Goal: Information Seeking & Learning: Learn about a topic

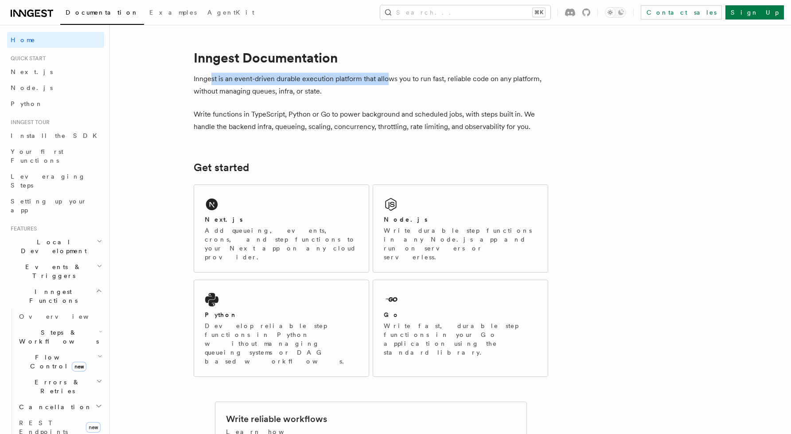
drag, startPoint x: 211, startPoint y: 80, endPoint x: 386, endPoint y: 81, distance: 175.1
click at [386, 81] on p "Inngest is an event-driven durable execution platform that allows you to run fa…" at bounding box center [371, 85] width 355 height 25
click at [38, 72] on link "Next.js" at bounding box center [55, 72] width 97 height 16
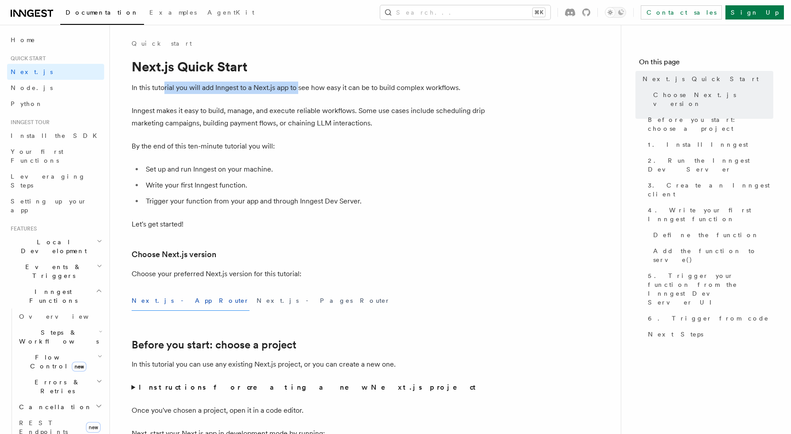
drag, startPoint x: 200, startPoint y: 86, endPoint x: 301, endPoint y: 87, distance: 101.5
click at [301, 87] on p "In this tutorial you will add Inngest to a Next.js app to see how easy it can b…" at bounding box center [309, 88] width 355 height 12
click at [315, 88] on p "In this tutorial you will add Inngest to a Next.js app to see how easy it can b…" at bounding box center [309, 88] width 355 height 12
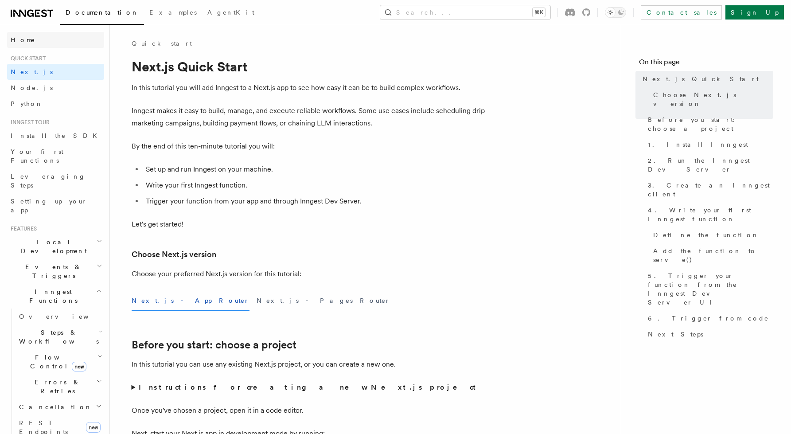
click at [29, 39] on link "Home" at bounding box center [55, 40] width 97 height 16
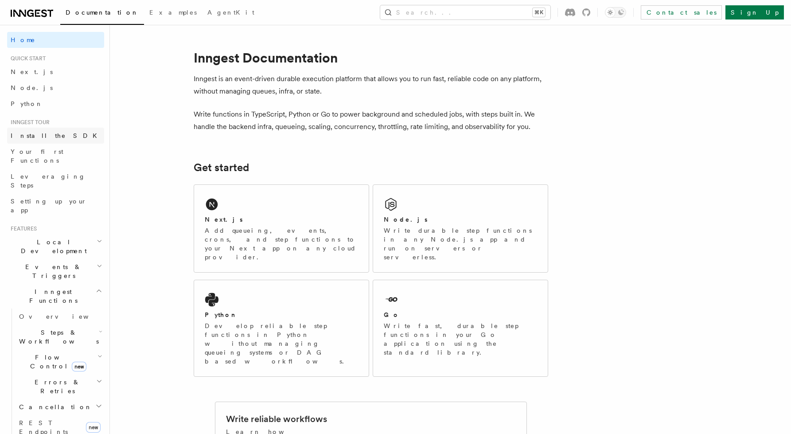
click at [48, 134] on span "Install the SDK" at bounding box center [57, 135] width 92 height 7
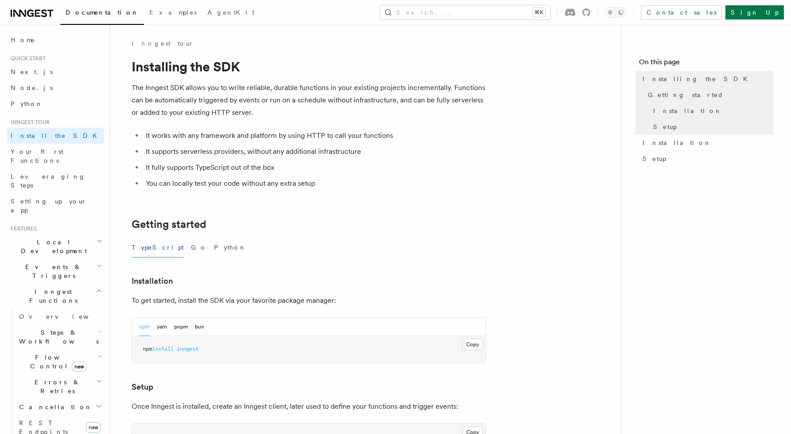
scroll to position [14, 0]
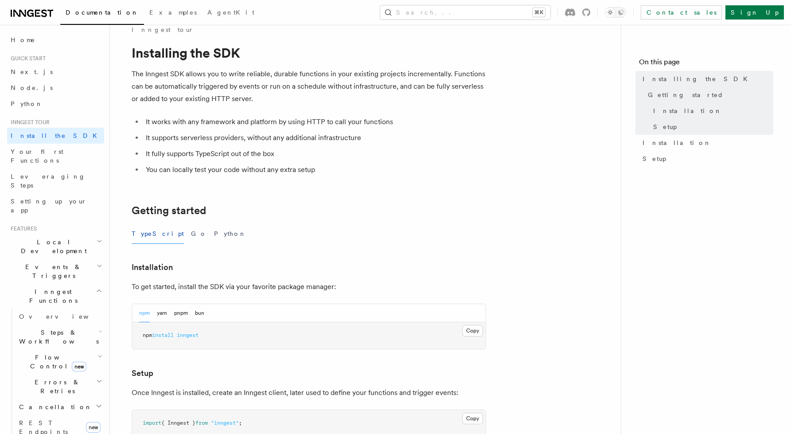
click at [262, 110] on article "Inngest tour Installing the SDK The Inngest SDK allows you to write reliable, d…" at bounding box center [365, 374] width 483 height 698
drag, startPoint x: 141, startPoint y: 74, endPoint x: 164, endPoint y: 75, distance: 23.1
click at [164, 75] on p "The Inngest SDK allows you to write reliable, durable functions in your existin…" at bounding box center [309, 86] width 355 height 37
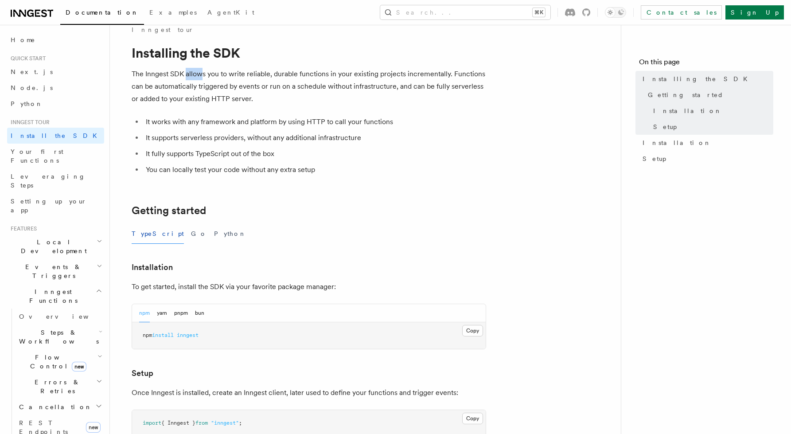
drag, startPoint x: 193, startPoint y: 75, endPoint x: 223, endPoint y: 75, distance: 30.6
click at [208, 75] on p "The Inngest SDK allows you to write reliable, durable functions in your existin…" at bounding box center [309, 86] width 355 height 37
drag, startPoint x: 257, startPoint y: 75, endPoint x: 281, endPoint y: 74, distance: 24.0
click at [280, 74] on p "The Inngest SDK allows you to write reliable, durable functions in your existin…" at bounding box center [309, 86] width 355 height 37
click at [281, 74] on p "The Inngest SDK allows you to write reliable, durable functions in your existin…" at bounding box center [309, 86] width 355 height 37
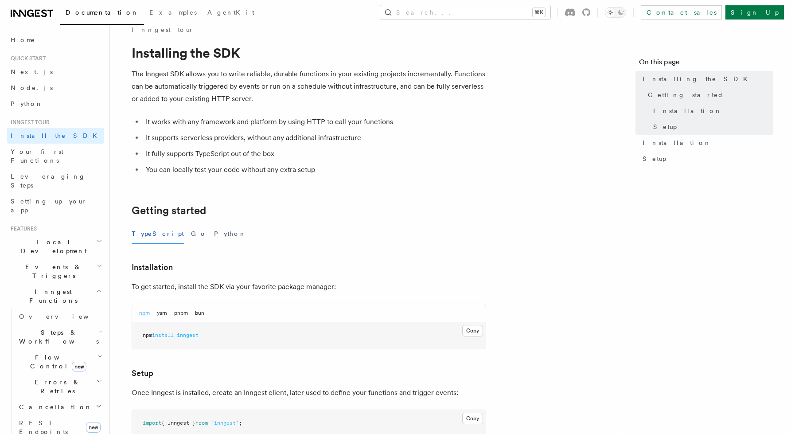
scroll to position [63, 0]
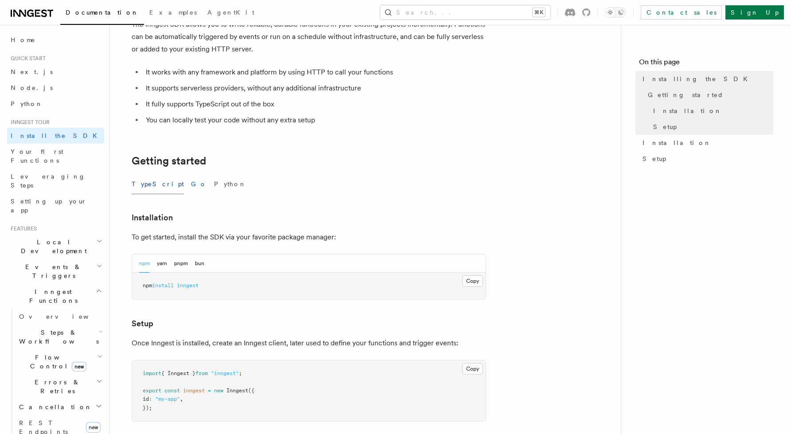
click at [191, 184] on button "Go" at bounding box center [199, 184] width 16 height 20
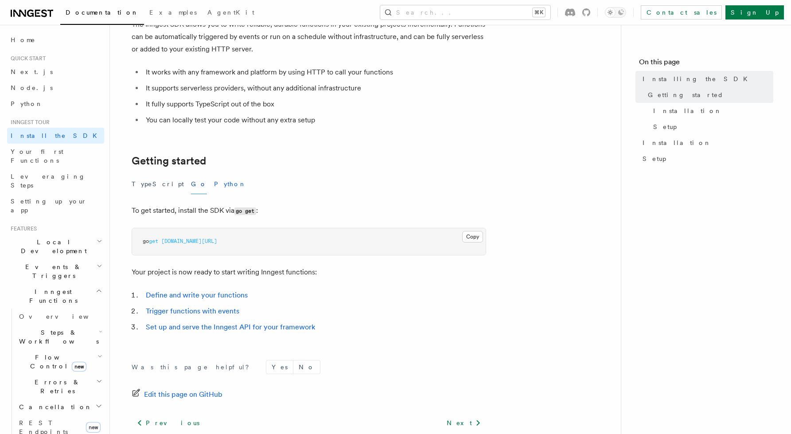
click at [214, 185] on button "Python" at bounding box center [230, 184] width 32 height 20
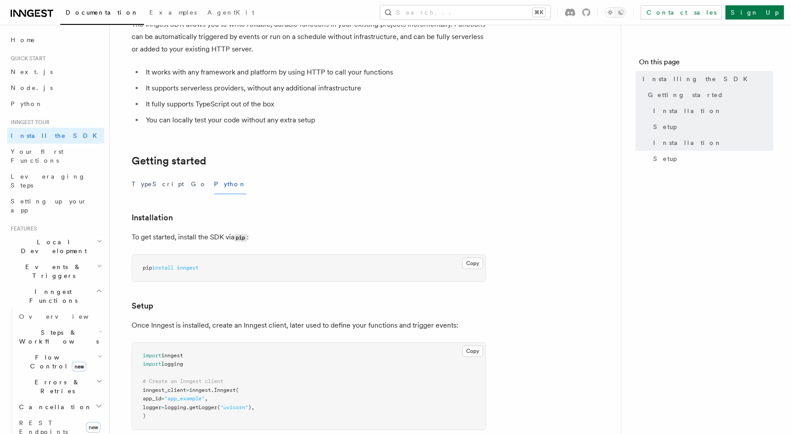
click at [273, 173] on article "Inngest tour Installing the SDK The Inngest SDK allows you to write reliable, d…" at bounding box center [365, 329] width 483 height 707
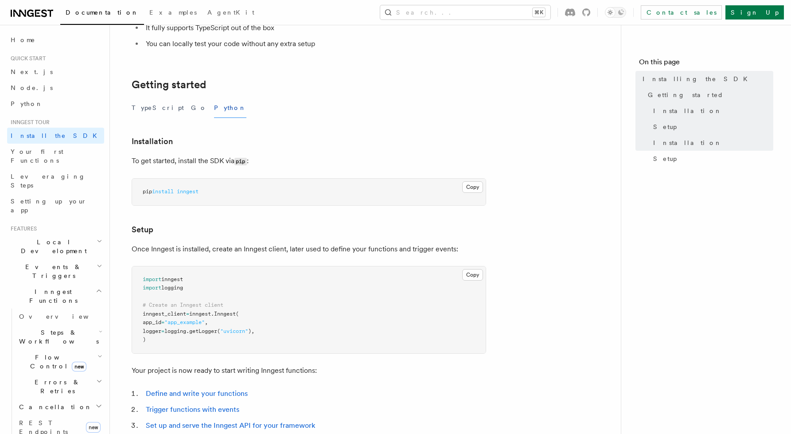
scroll to position [162, 0]
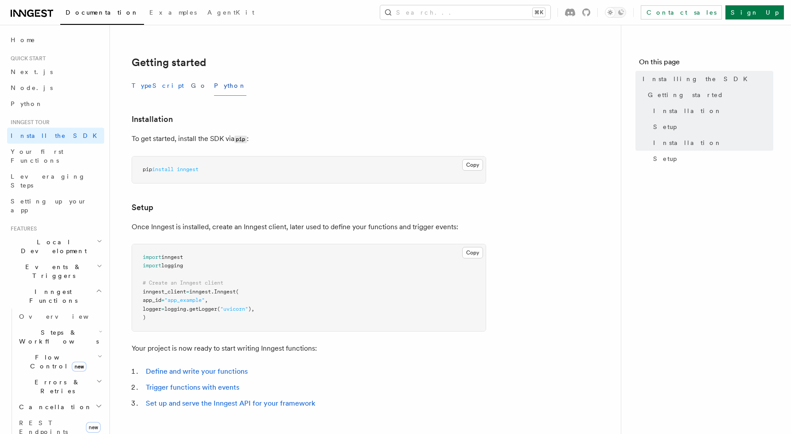
click at [144, 91] on button "TypeScript" at bounding box center [158, 86] width 52 height 20
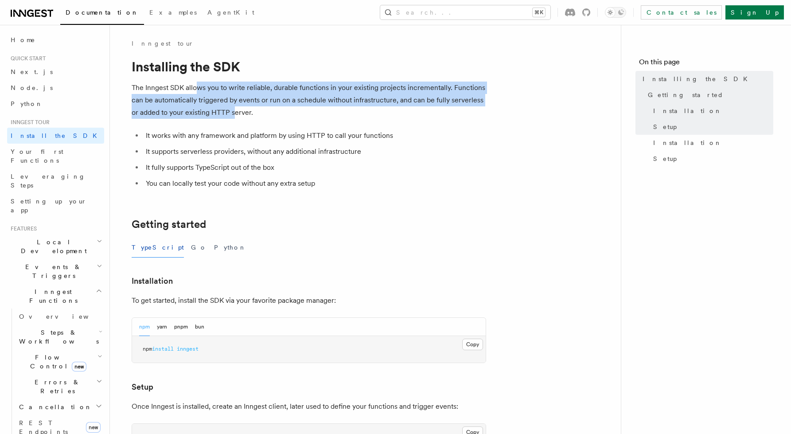
drag, startPoint x: 207, startPoint y: 91, endPoint x: 242, endPoint y: 115, distance: 42.7
click at [239, 114] on p "The Inngest SDK allows you to write reliable, durable functions in your existin…" at bounding box center [309, 100] width 355 height 37
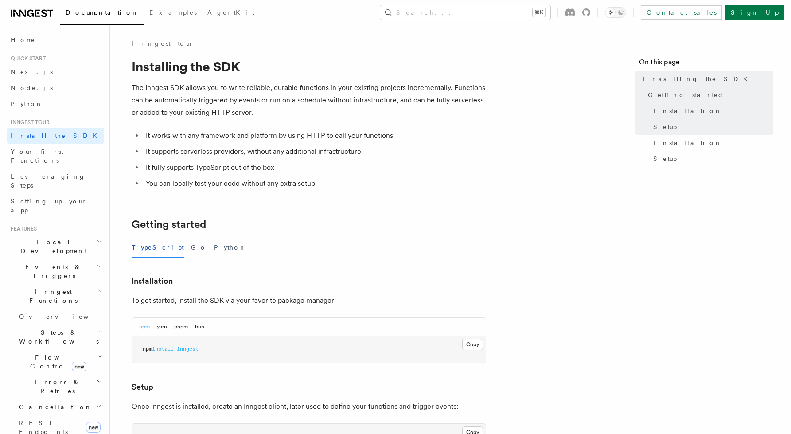
click at [242, 115] on p "The Inngest SDK allows you to write reliable, durable functions in your existin…" at bounding box center [309, 100] width 355 height 37
drag, startPoint x: 150, startPoint y: 130, endPoint x: 345, endPoint y: 135, distance: 195.1
click at [344, 135] on li "It works with any framework and platform by using HTTP to call your functions" at bounding box center [314, 135] width 343 height 12
click at [350, 135] on li "It works with any framework and platform by using HTTP to call your functions" at bounding box center [314, 135] width 343 height 12
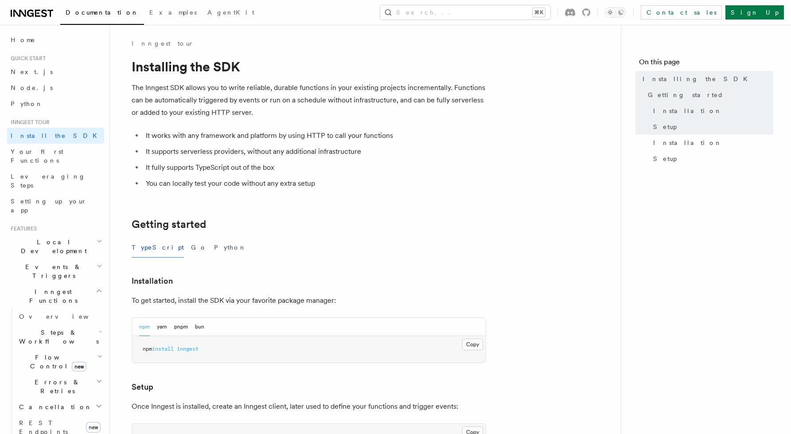
click at [370, 135] on li "It works with any framework and platform by using HTTP to call your functions" at bounding box center [314, 135] width 343 height 12
click at [383, 136] on li "It works with any framework and platform by using HTTP to call your functions" at bounding box center [314, 135] width 343 height 12
drag, startPoint x: 368, startPoint y: 136, endPoint x: 336, endPoint y: 138, distance: 32.0
click at [337, 138] on li "It works with any framework and platform by using HTTP to call your functions" at bounding box center [314, 135] width 343 height 12
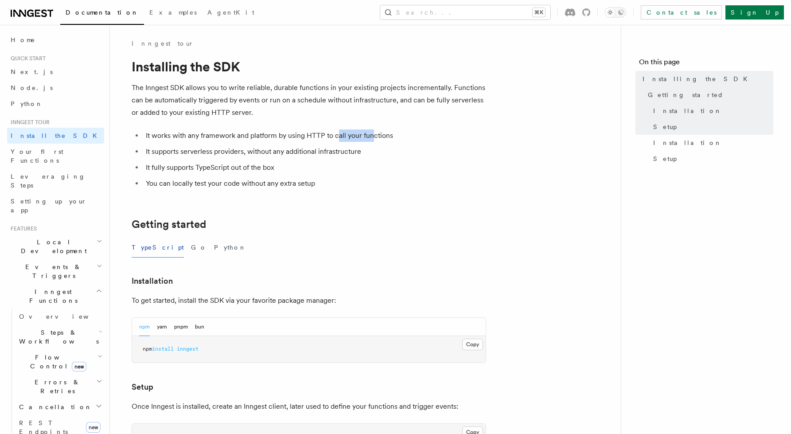
click at [336, 138] on li "It works with any framework and platform by using HTTP to call your functions" at bounding box center [314, 135] width 343 height 12
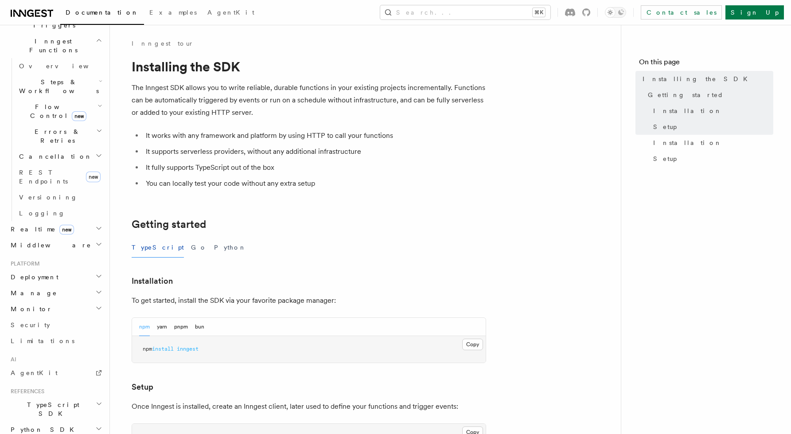
scroll to position [228, 0]
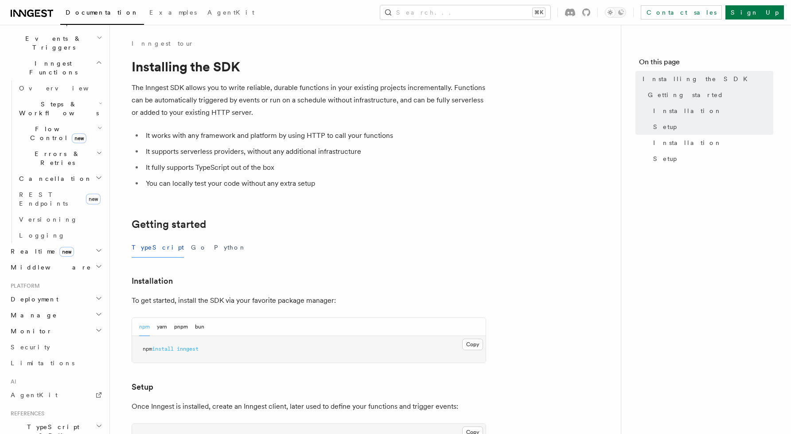
click at [31, 247] on span "Realtime new" at bounding box center [40, 251] width 67 height 9
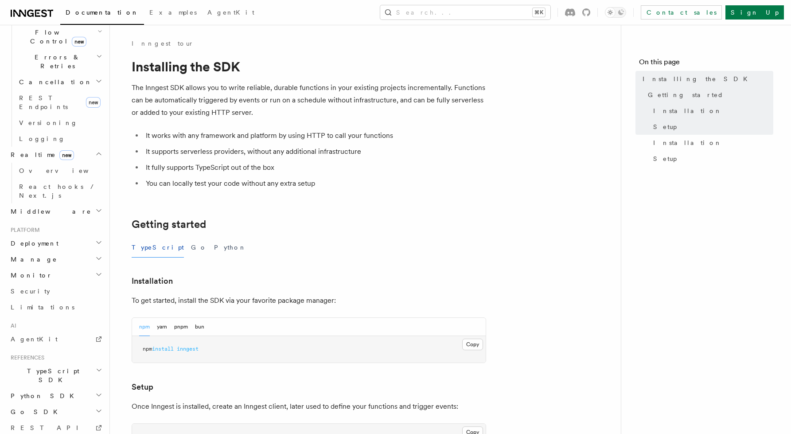
scroll to position [324, 0]
click at [45, 405] on h2 "Go SDK" at bounding box center [55, 413] width 97 height 16
click at [46, 426] on span "Reference" at bounding box center [44, 429] width 50 height 7
click at [242, 165] on li "It fully supports TypeScript out of the box" at bounding box center [314, 167] width 343 height 12
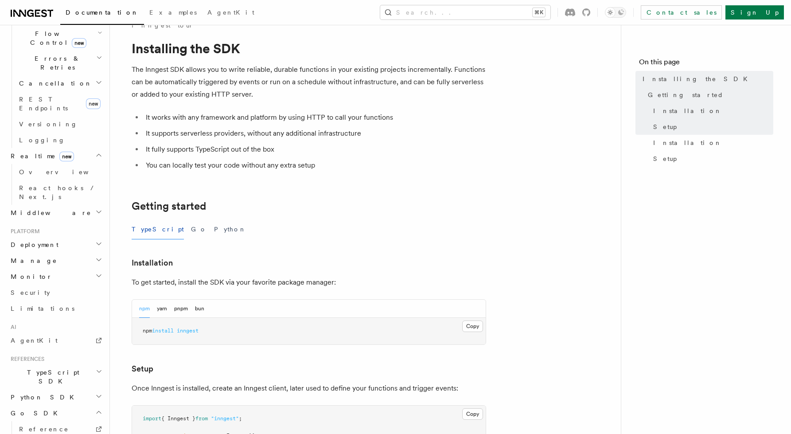
scroll to position [36, 0]
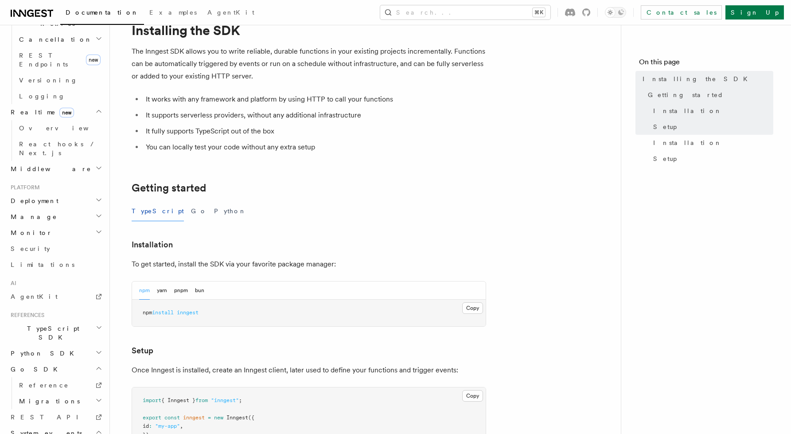
scroll to position [389, 0]
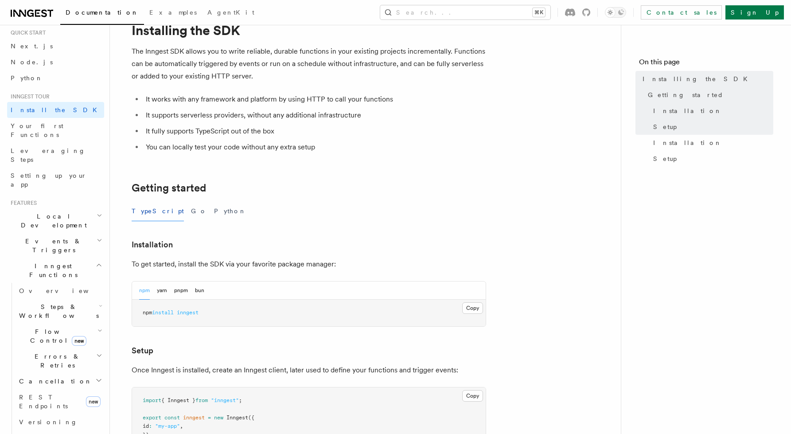
scroll to position [0, 0]
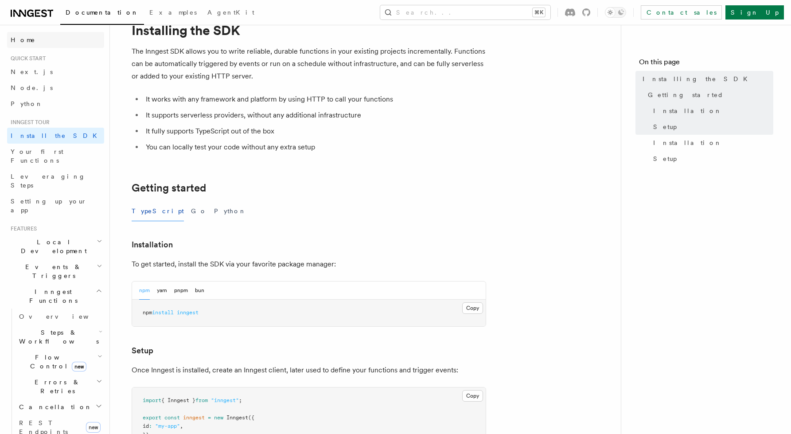
click at [43, 40] on link "Home" at bounding box center [55, 40] width 97 height 16
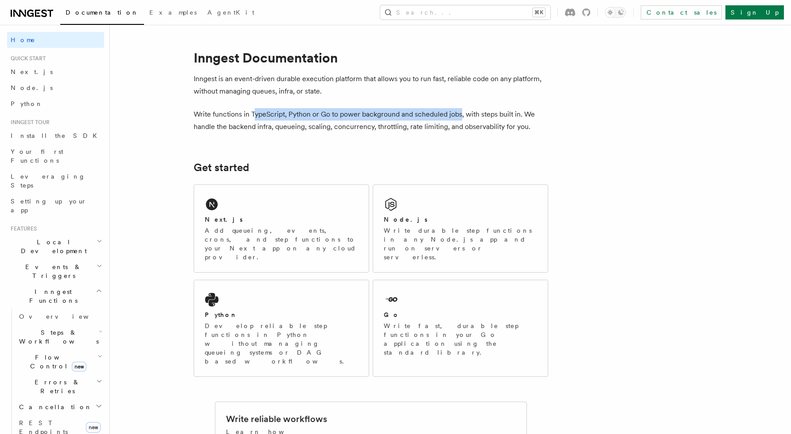
drag, startPoint x: 388, startPoint y: 114, endPoint x: 471, endPoint y: 115, distance: 82.9
click at [465, 115] on p "Write functions in TypeScript, Python or Go to power background and scheduled j…" at bounding box center [371, 120] width 355 height 25
click at [471, 115] on p "Write functions in TypeScript, Python or Go to power background and scheduled j…" at bounding box center [371, 120] width 355 height 25
